Goal: Task Accomplishment & Management: Complete application form

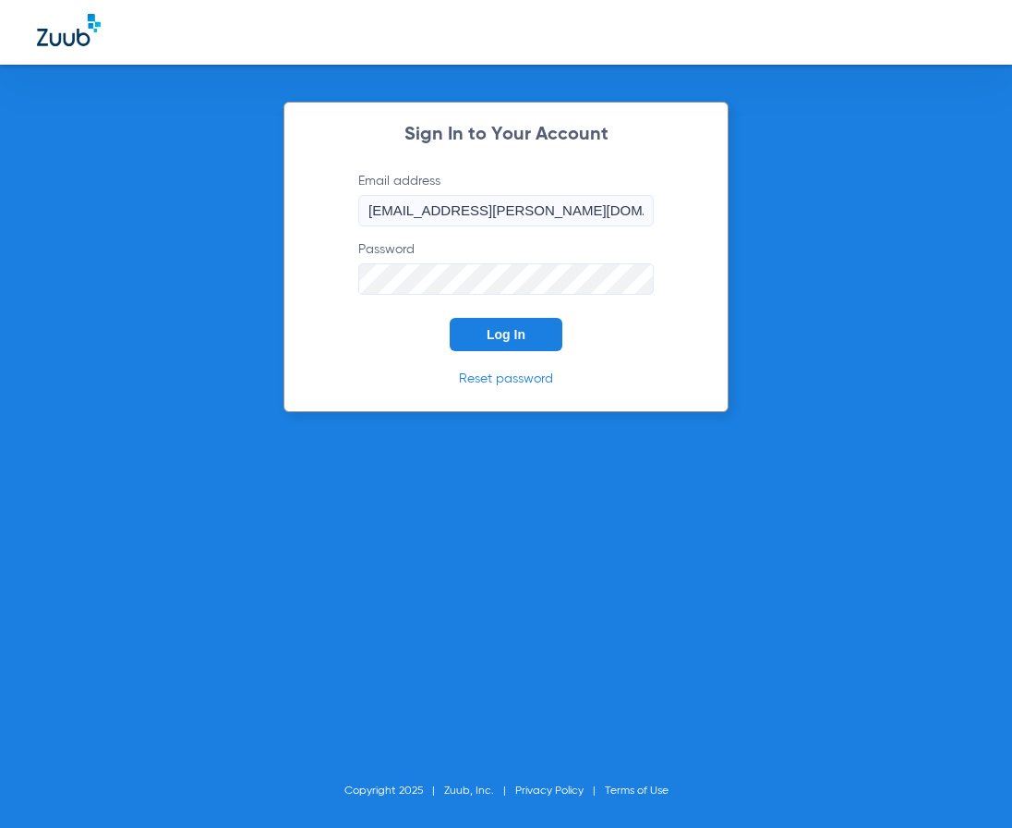
click at [513, 339] on span "Log In" at bounding box center [506, 334] width 39 height 15
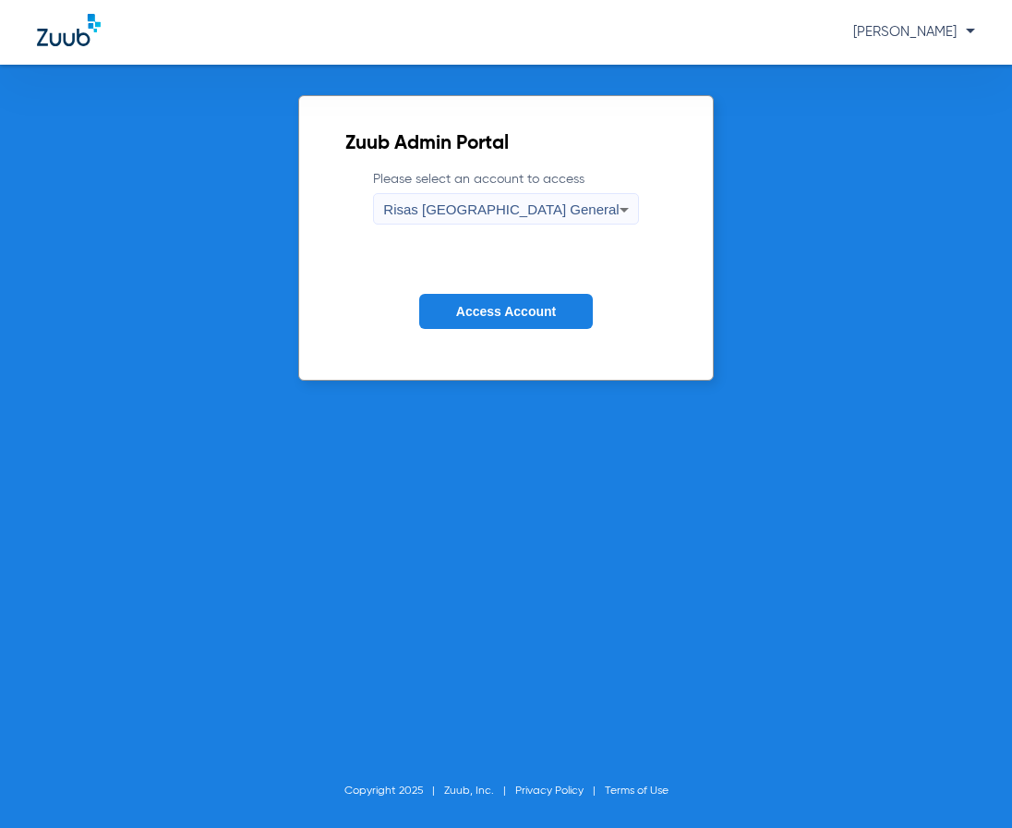
click at [489, 319] on button "Access Account" at bounding box center [506, 312] width 174 height 36
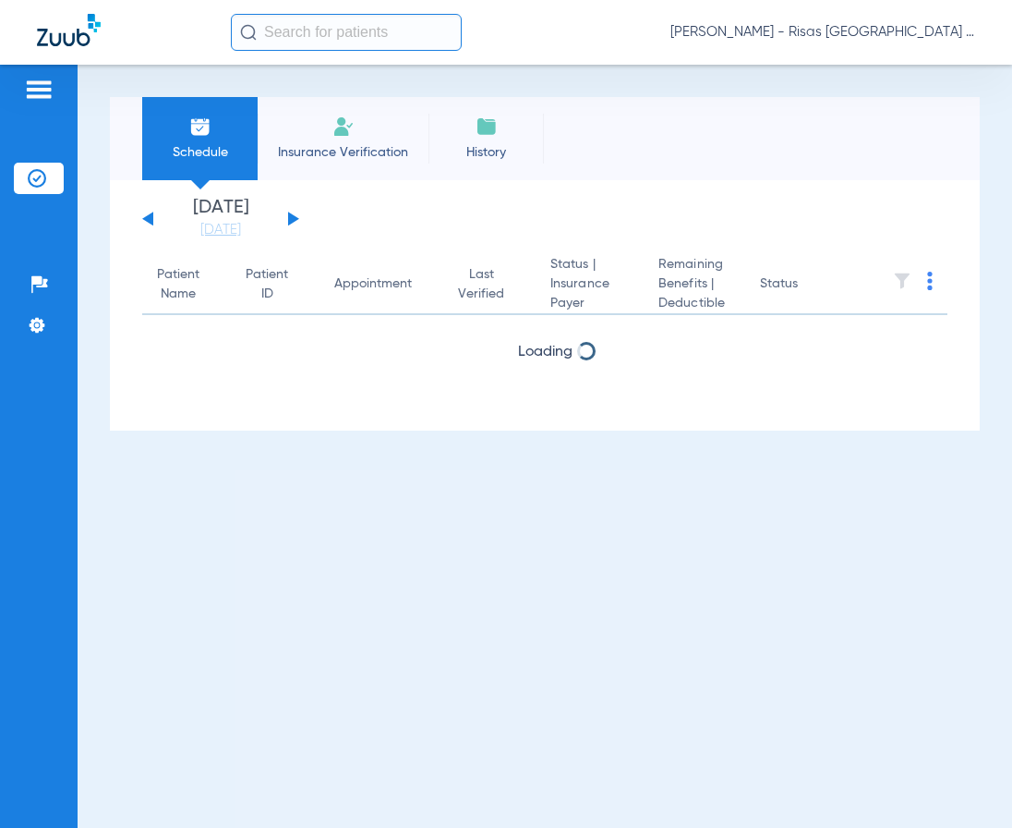
click at [326, 140] on li "Insurance Verification" at bounding box center [343, 138] width 171 height 83
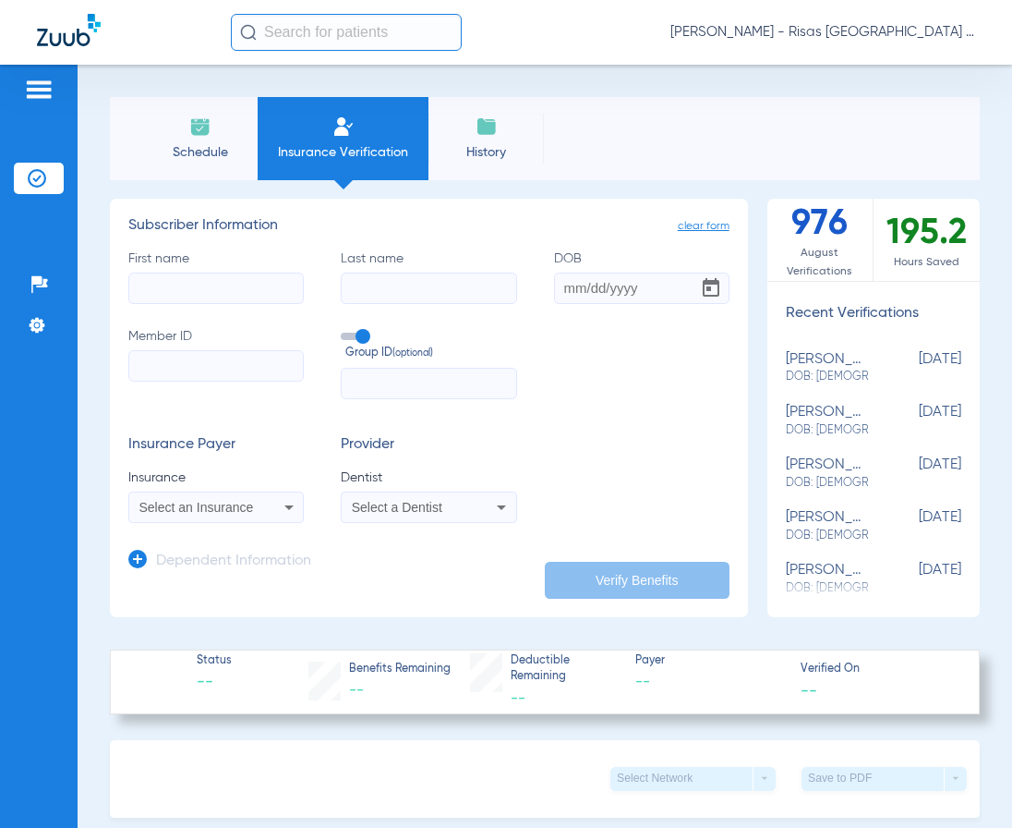
click at [177, 283] on input "First name" at bounding box center [216, 288] width 176 height 31
type input "[GEOGRAPHIC_DATA]"
type input "e"
type input "woodill"
type input "[DATE]"
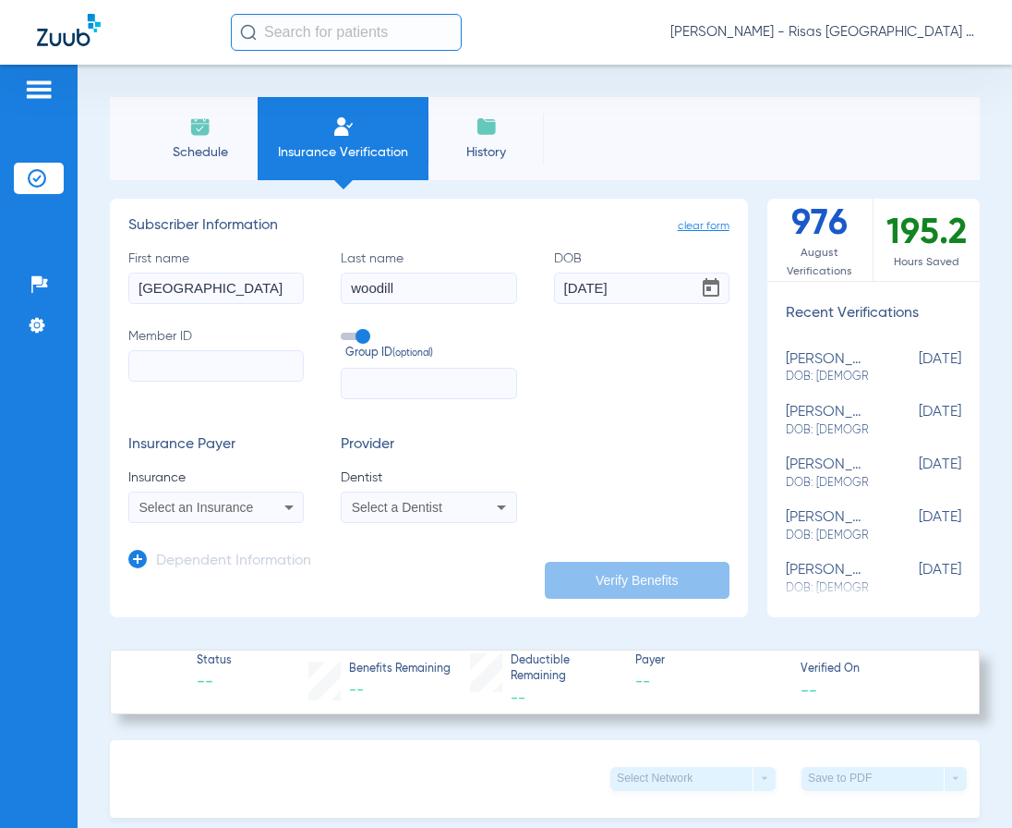
click at [167, 357] on input "Member ID" at bounding box center [216, 365] width 176 height 31
type input "H710882149"
click at [206, 502] on span "Select an Insurance" at bounding box center [196, 507] width 115 height 15
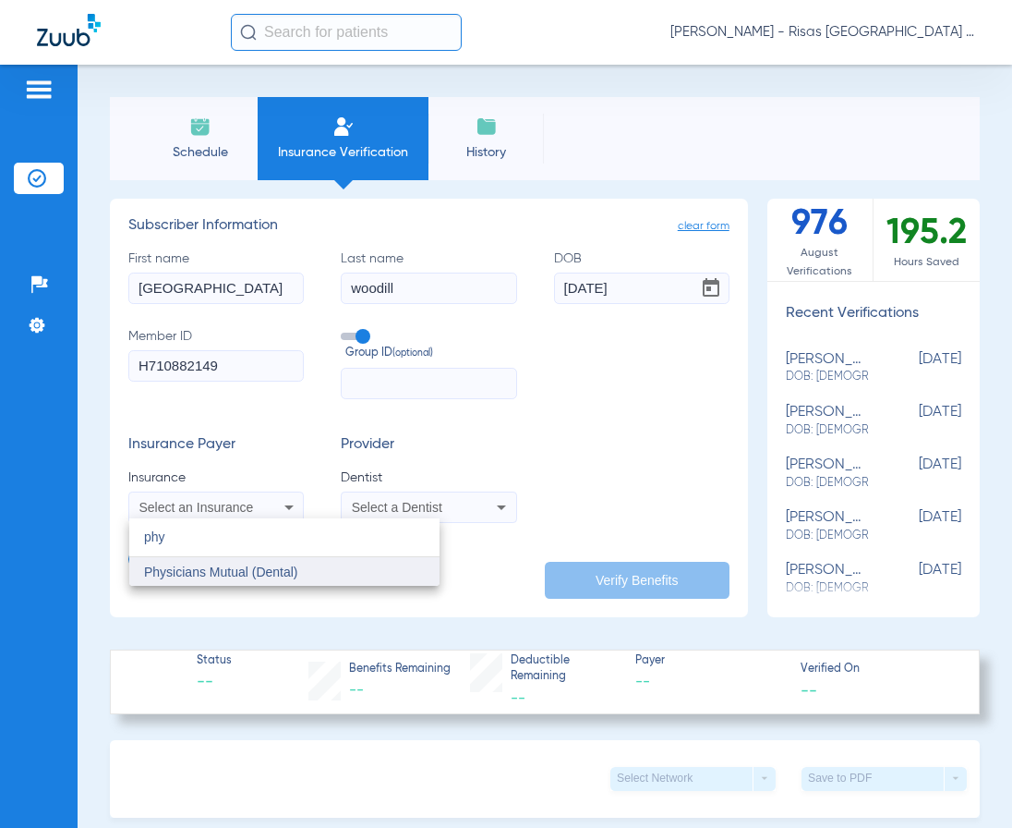
type input "phy"
click at [197, 577] on span "Physicians Mutual (Dental)" at bounding box center [221, 571] width 154 height 15
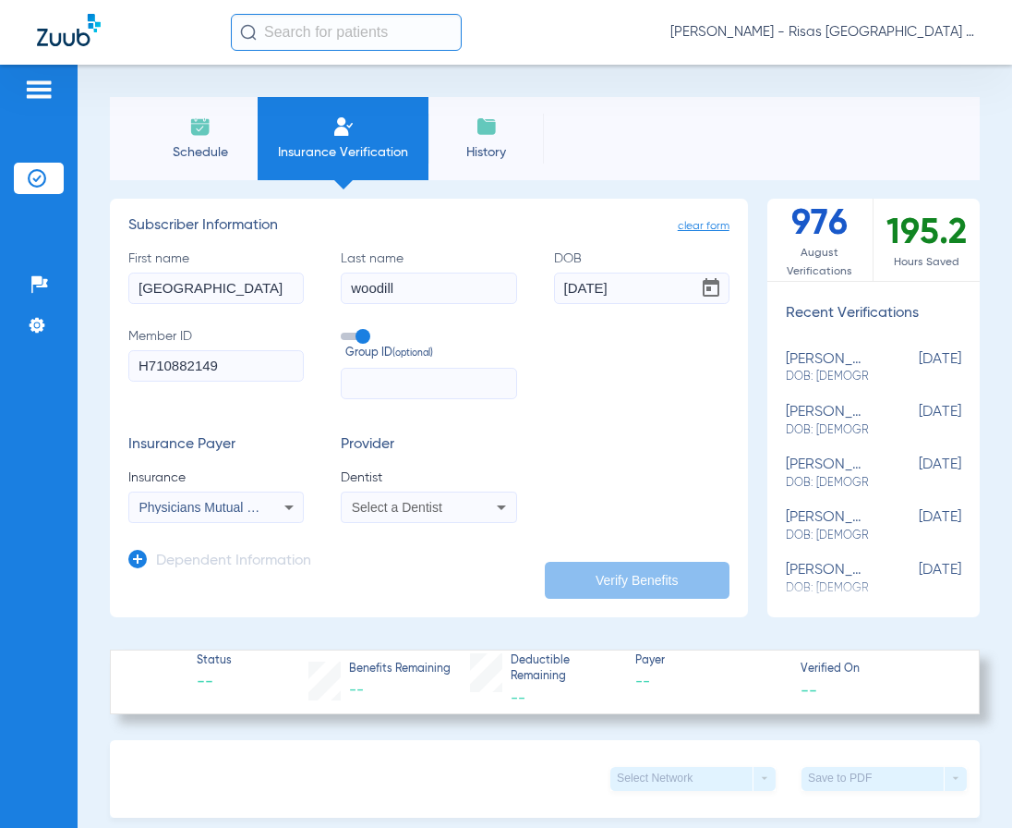
click at [416, 502] on span "Select a Dentist" at bounding box center [397, 507] width 91 height 15
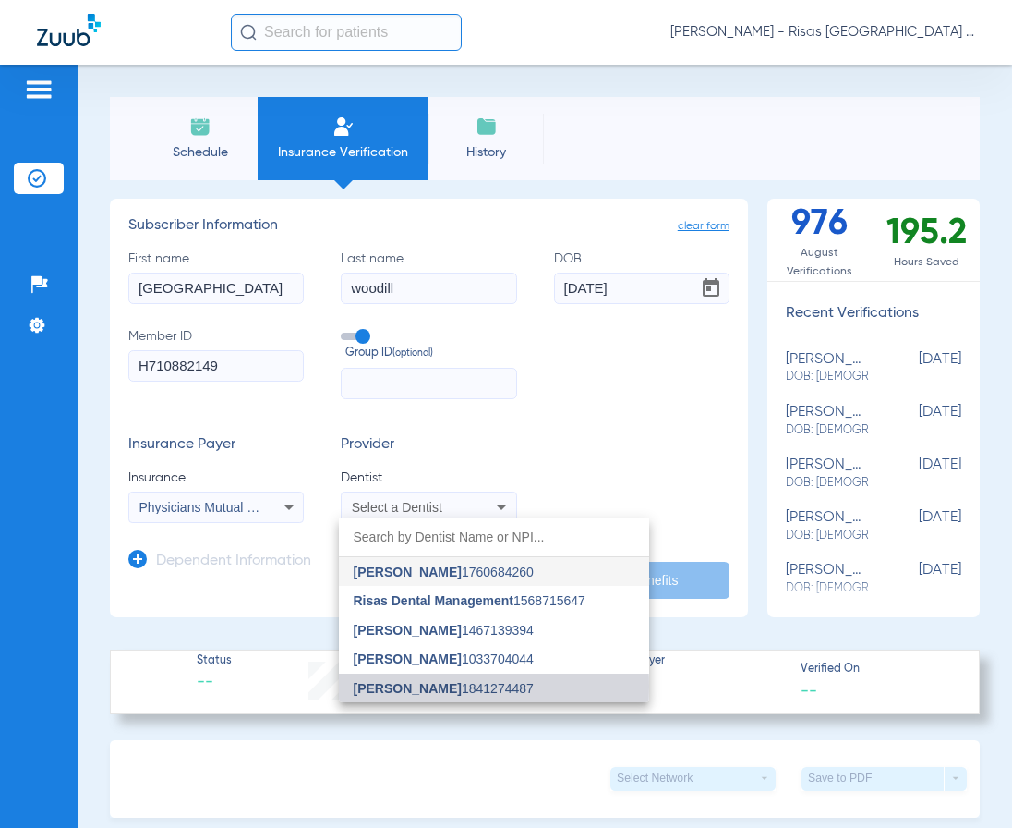
click at [403, 686] on span "[PERSON_NAME]" at bounding box center [408, 688] width 108 height 15
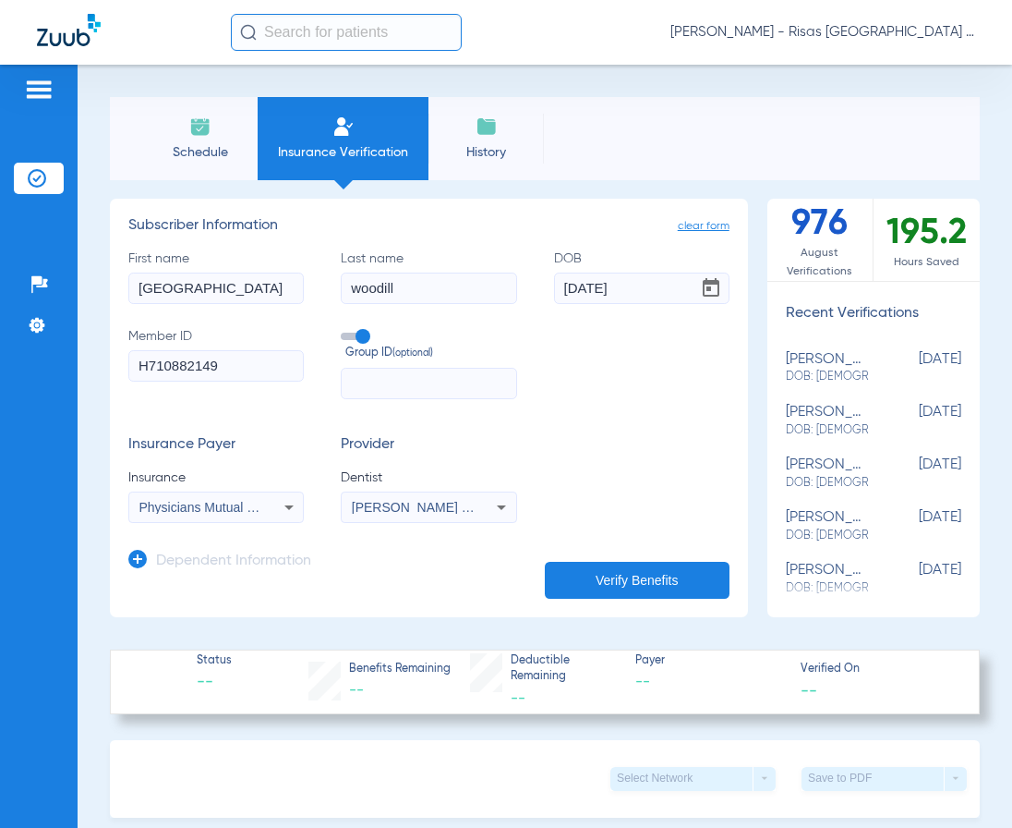
click at [595, 568] on button "Verify Benefits" at bounding box center [637, 580] width 185 height 37
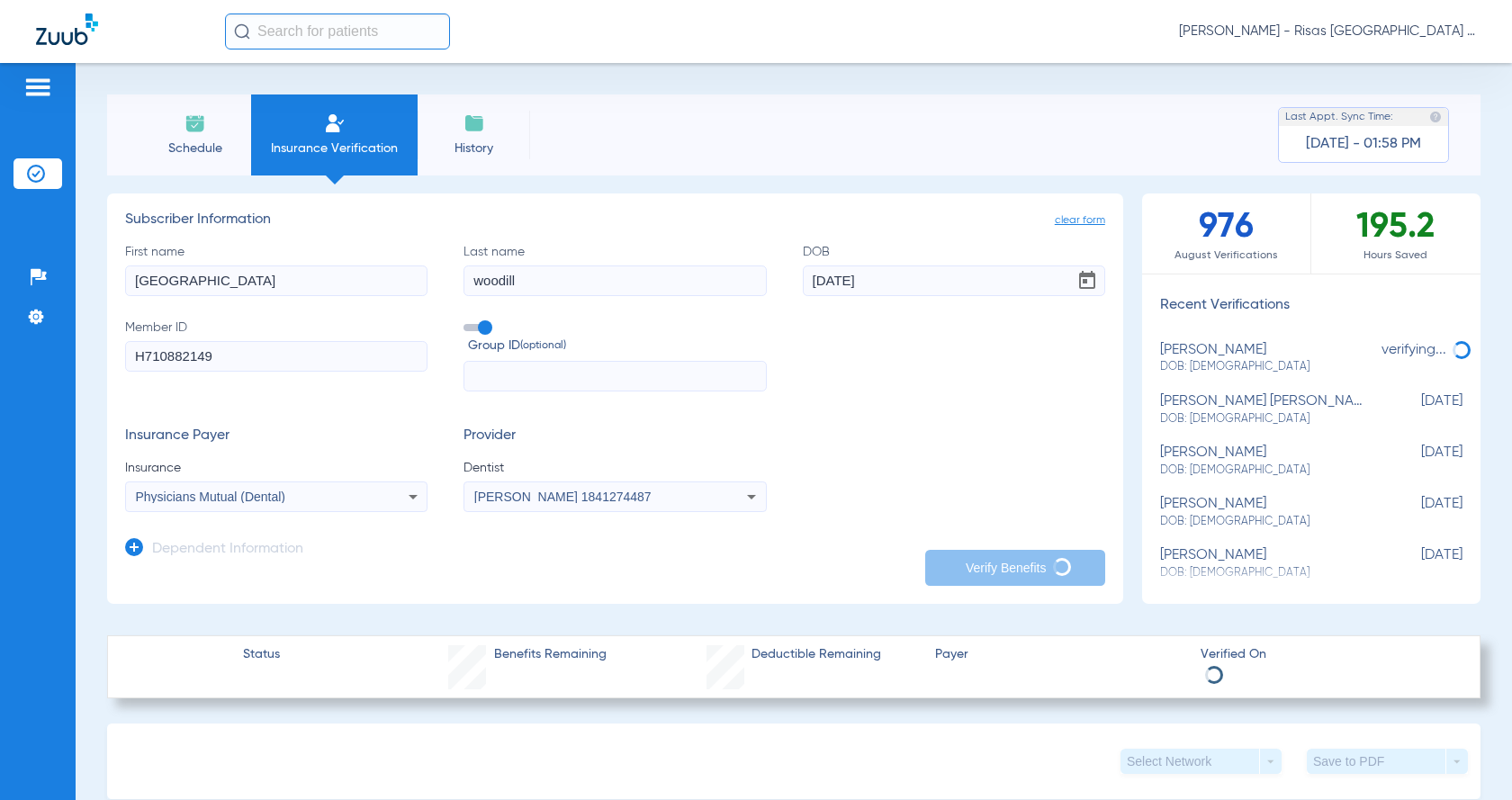
type input "[GEOGRAPHIC_DATA]"
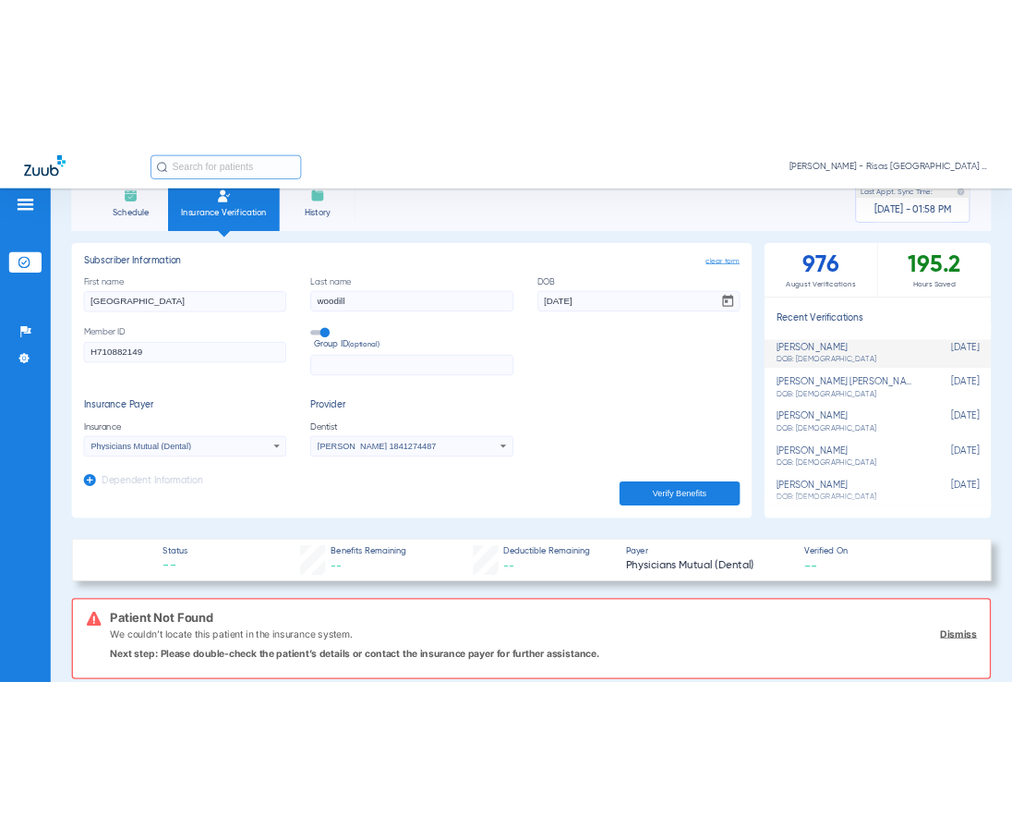
scroll to position [185, 0]
